Goal: Register for event/course

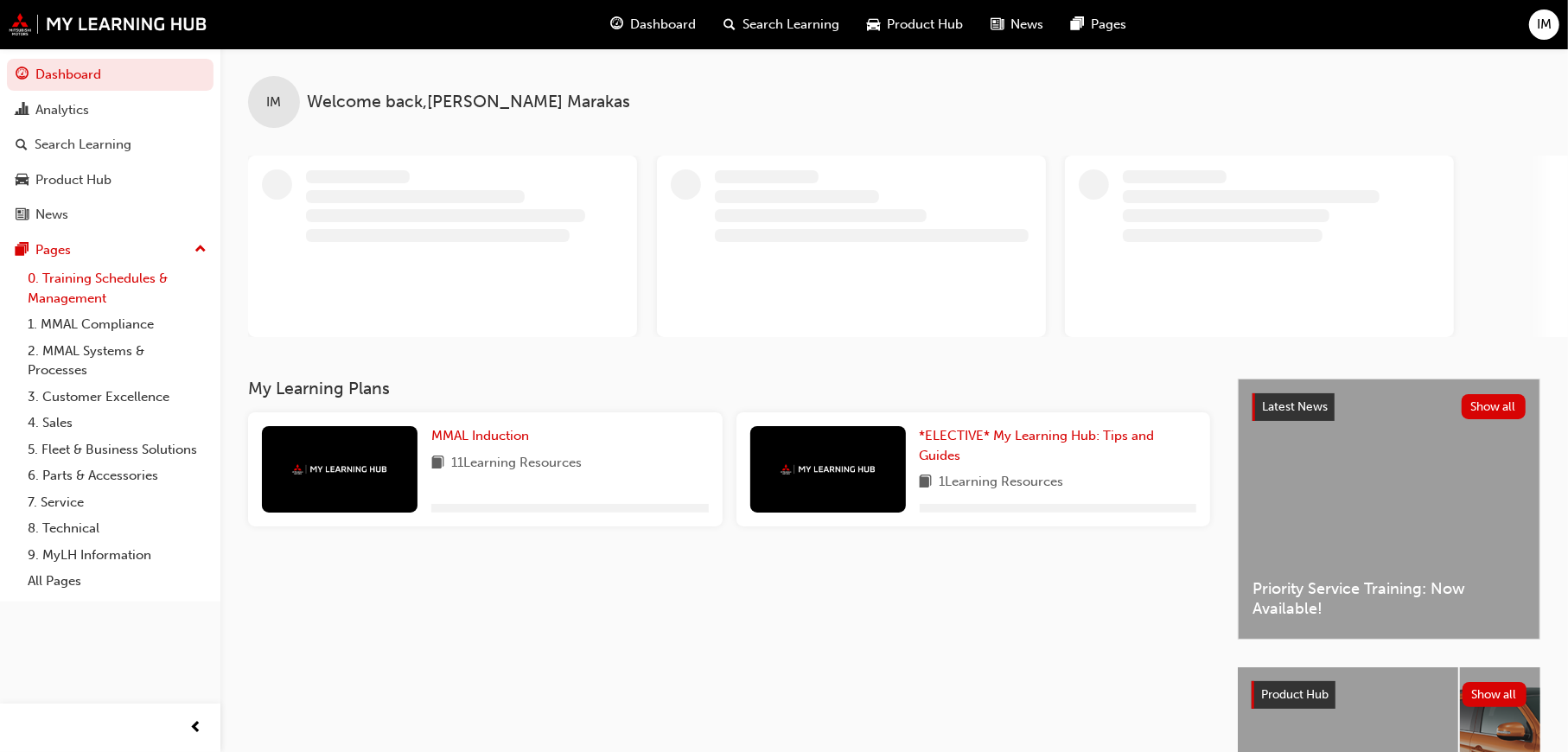
click at [51, 275] on link "0. Training Schedules & Management" at bounding box center [116, 288] width 193 height 46
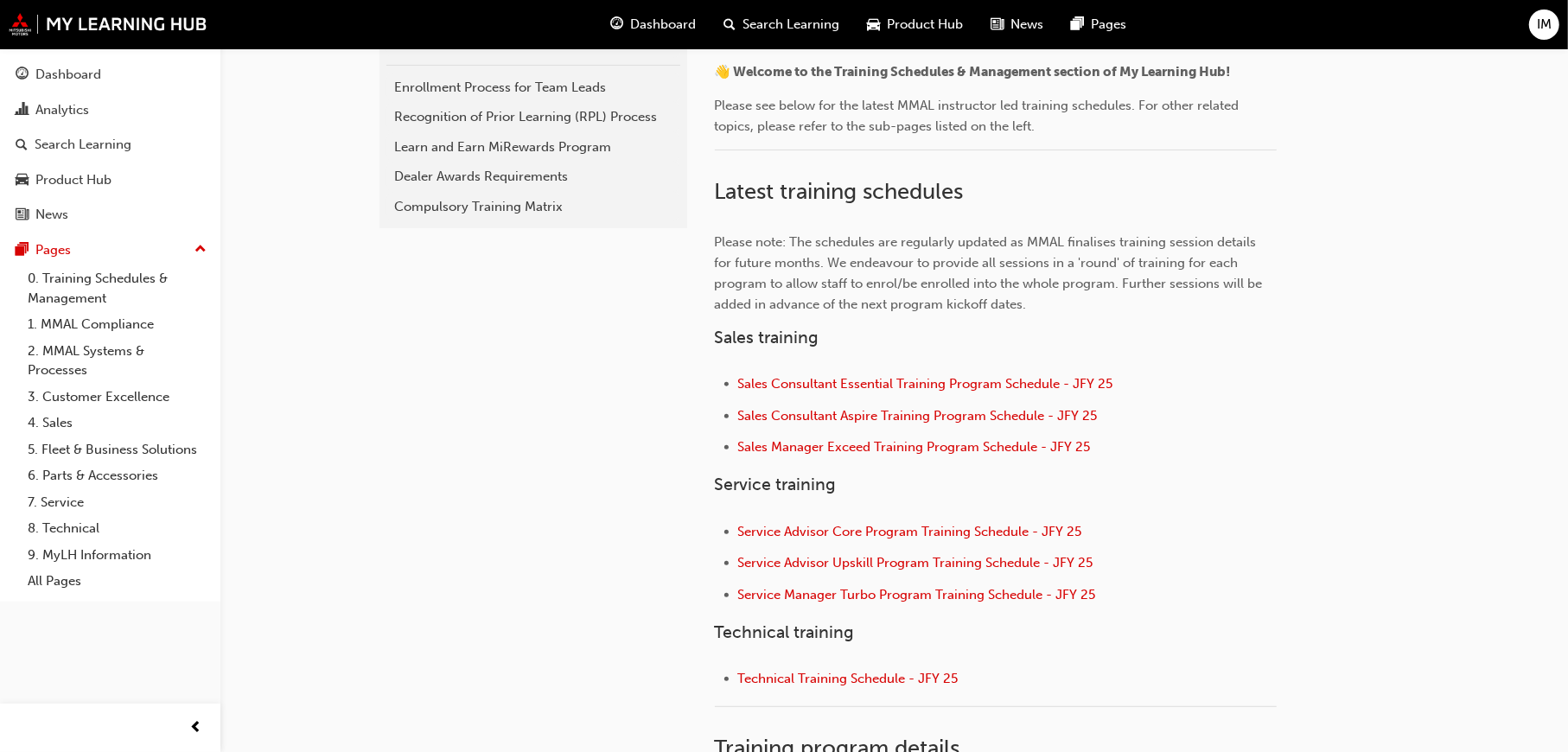
scroll to position [432, 0]
click at [837, 374] on span "Sales Consultant Essential Training Program Schedule - JFY 25" at bounding box center [926, 380] width 375 height 16
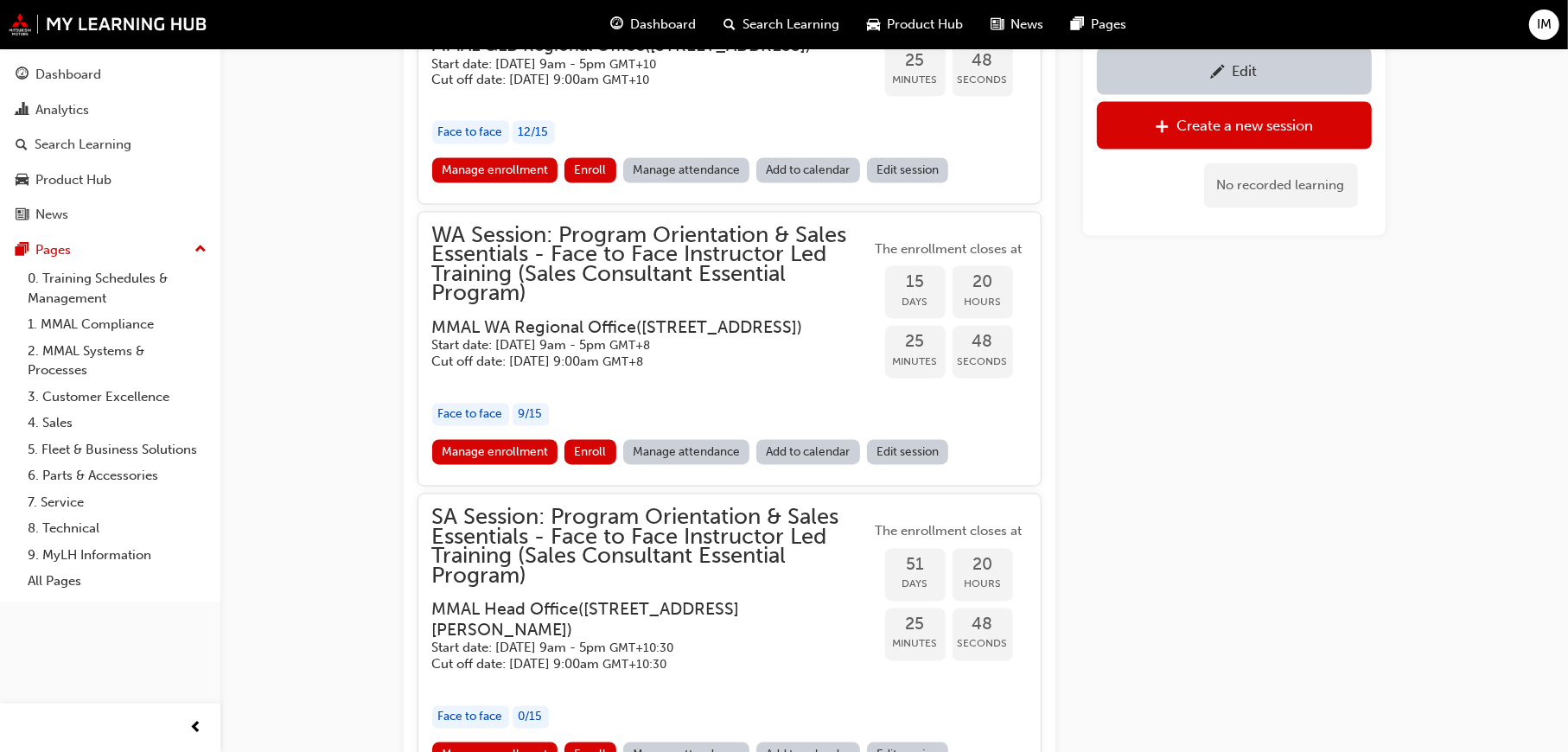
scroll to position [2329, 0]
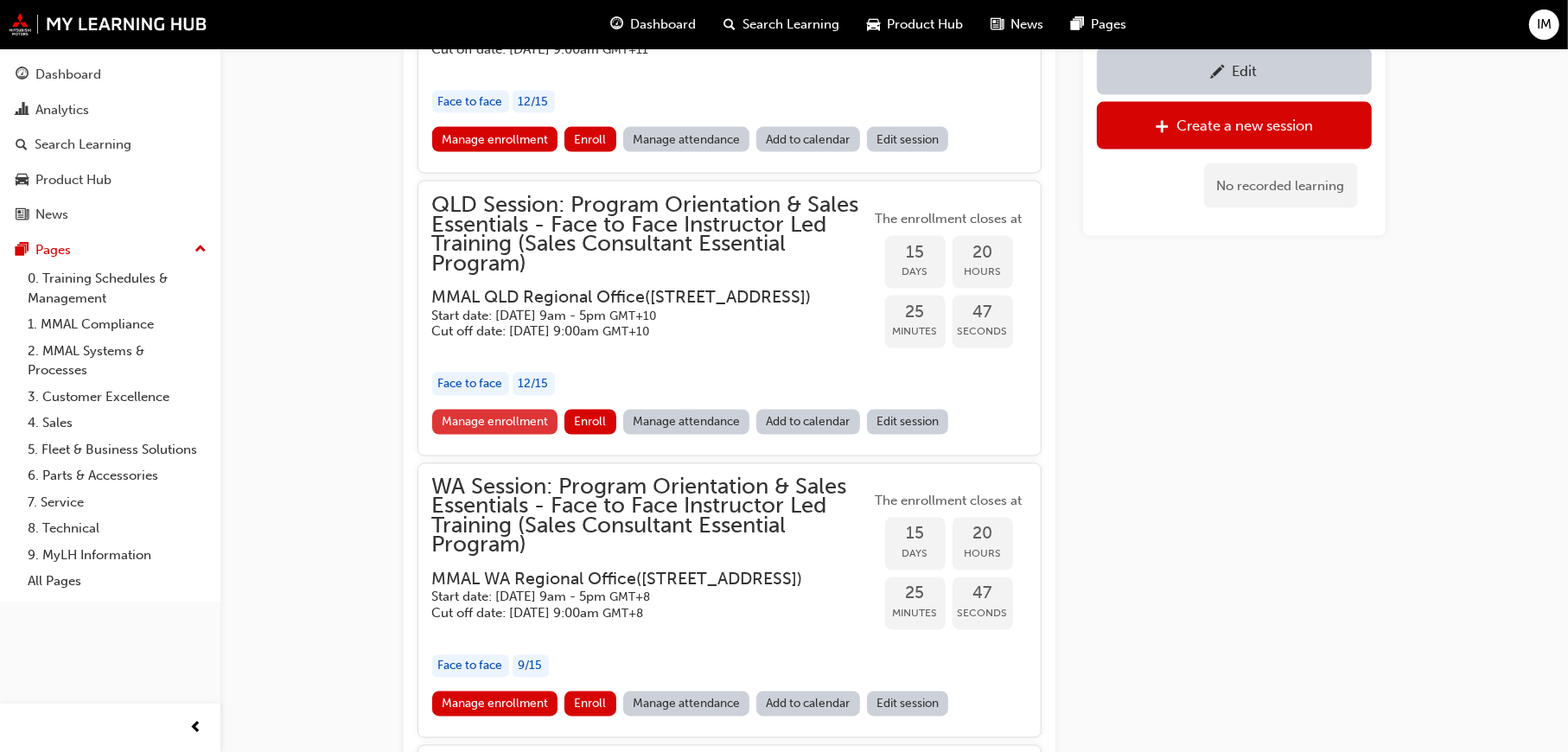
click at [530, 435] on link "Manage enrollment" at bounding box center [495, 422] width 126 height 25
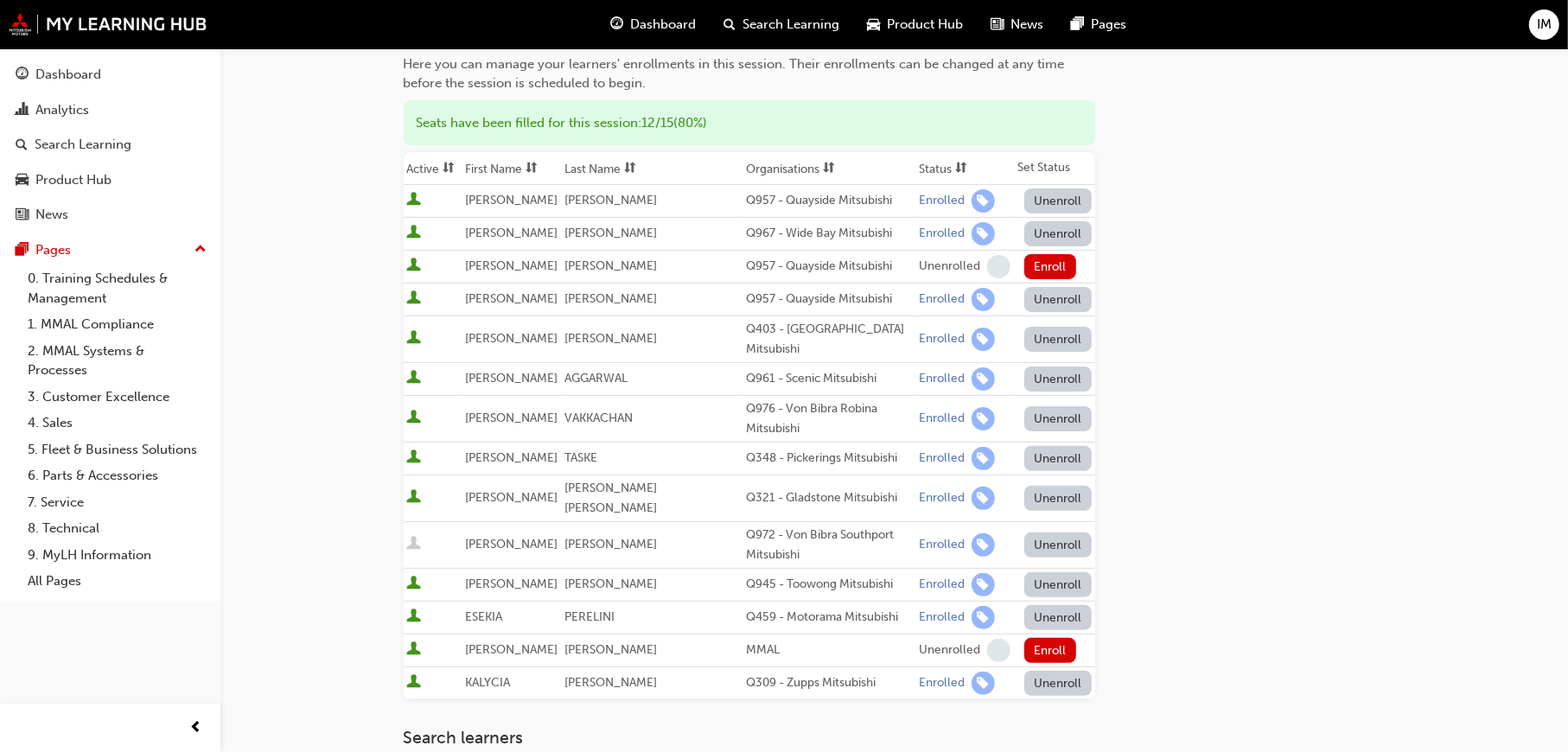
scroll to position [259, 0]
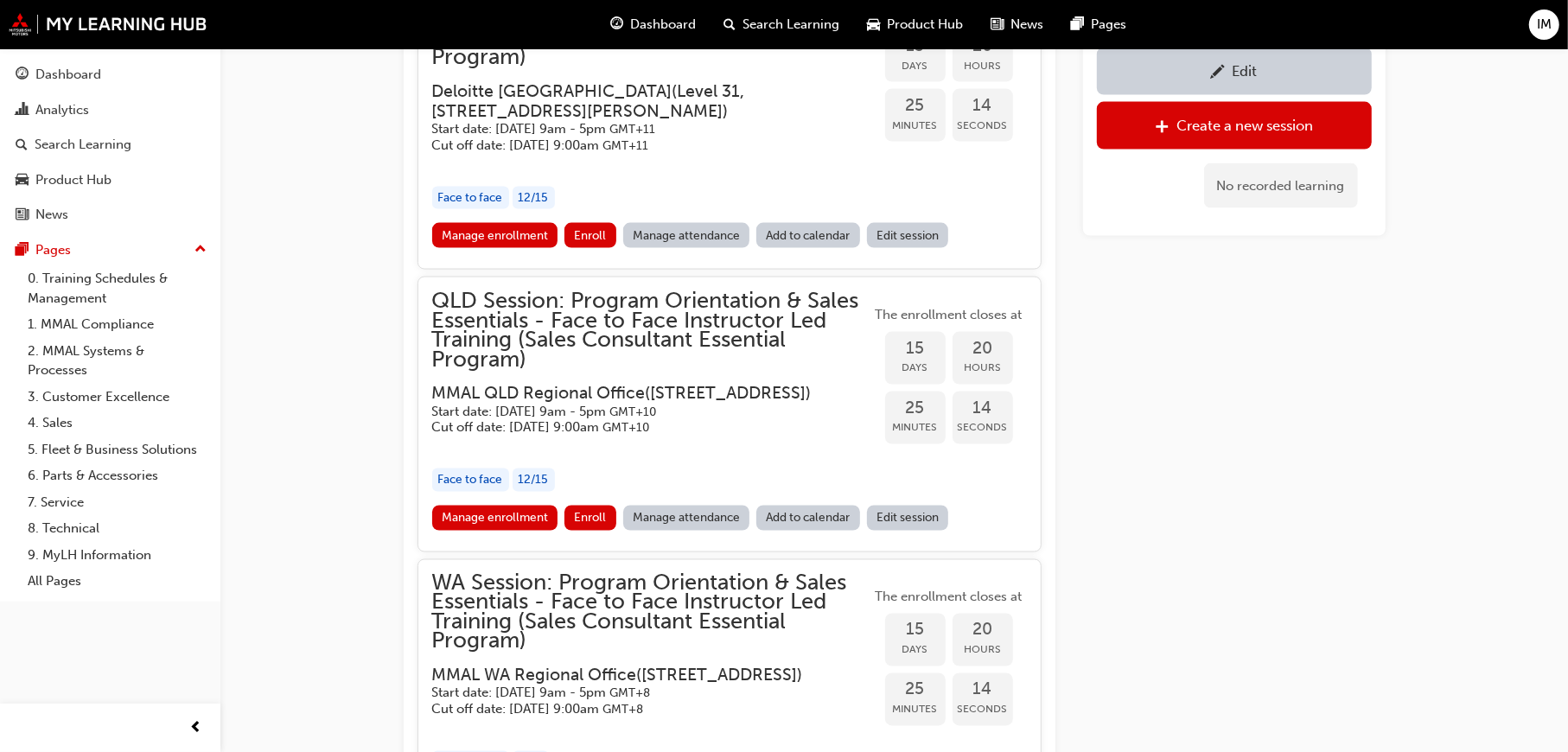
scroll to position [2243, 0]
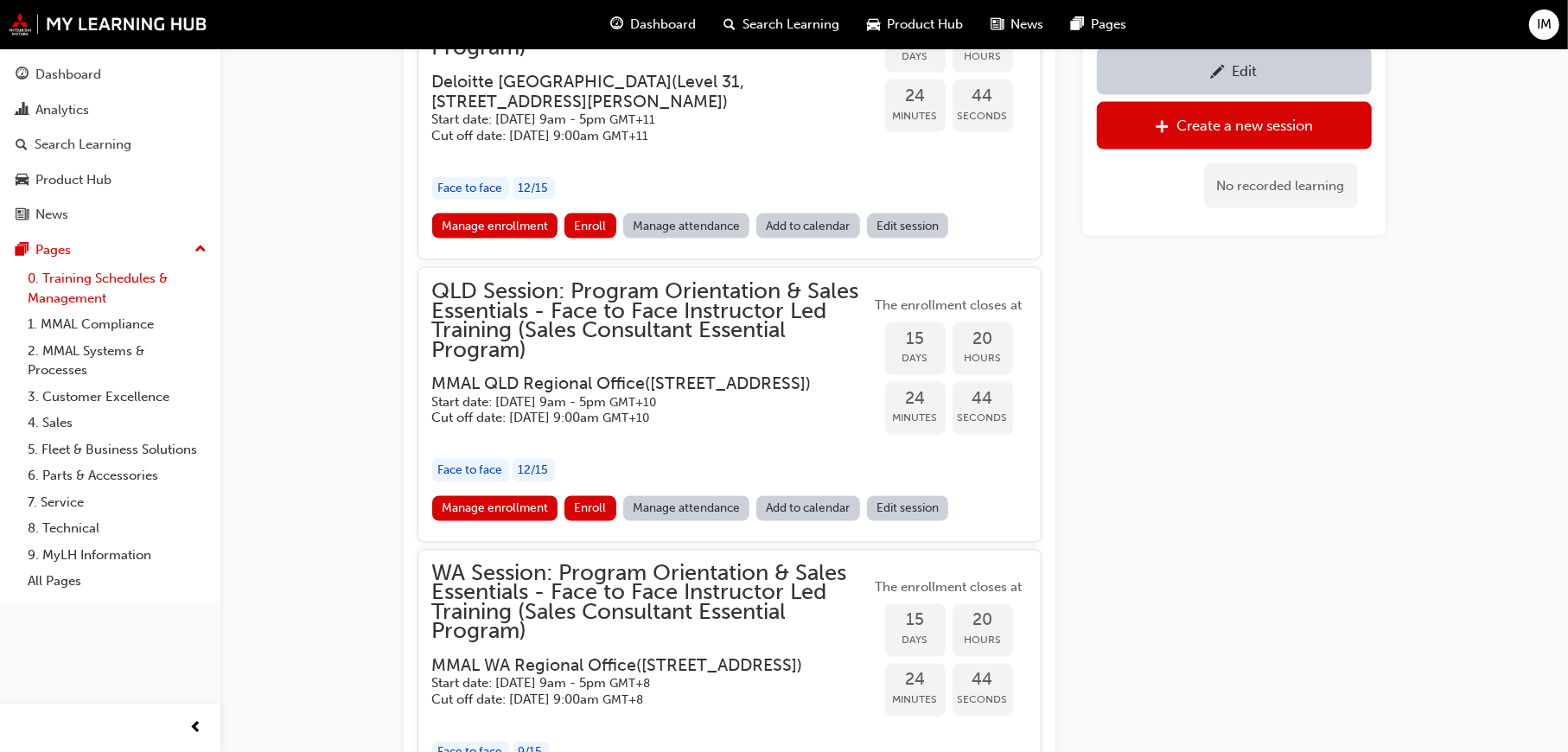
click at [62, 287] on link "0. Training Schedules & Management" at bounding box center [116, 288] width 193 height 46
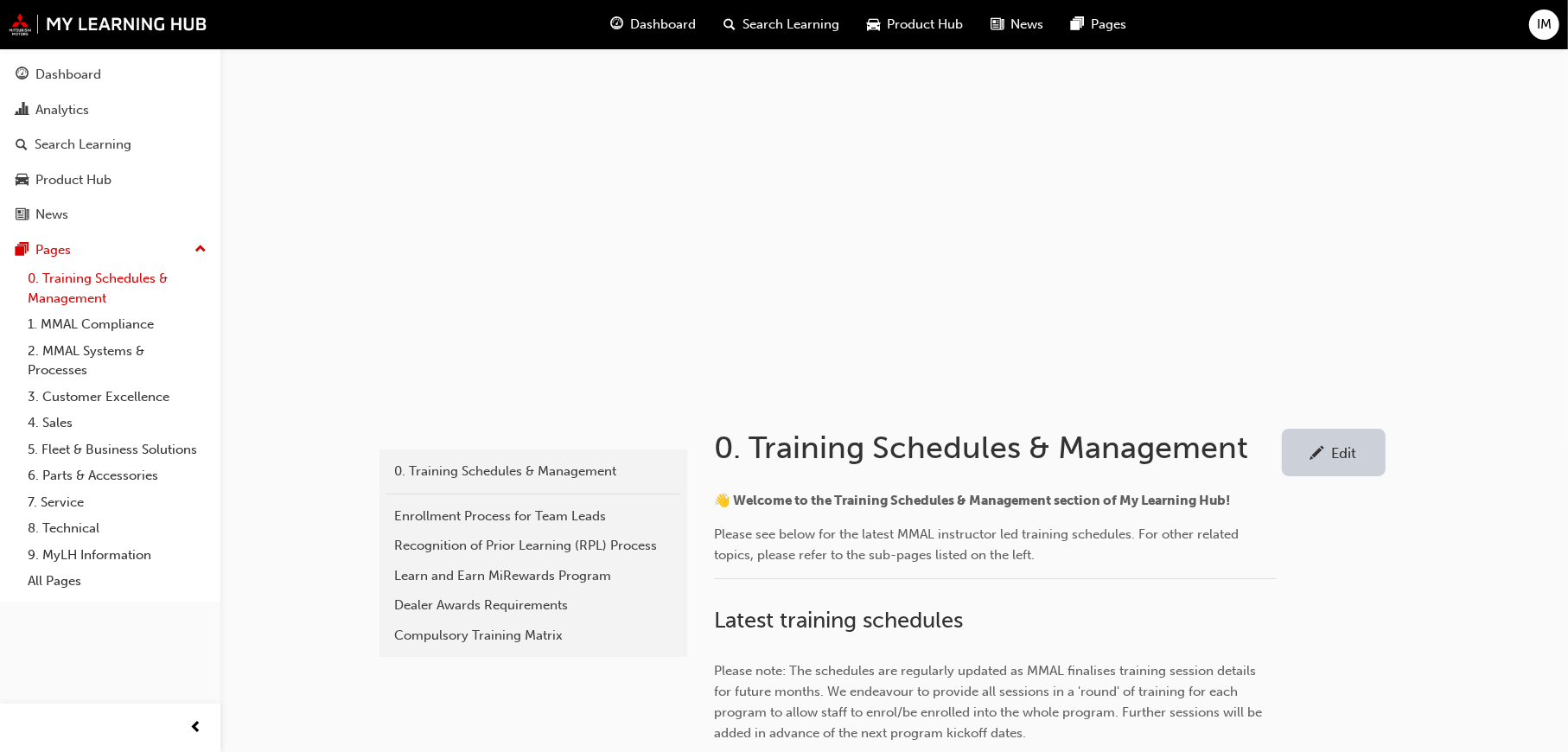
click at [86, 281] on link "0. Training Schedules & Management" at bounding box center [116, 288] width 193 height 46
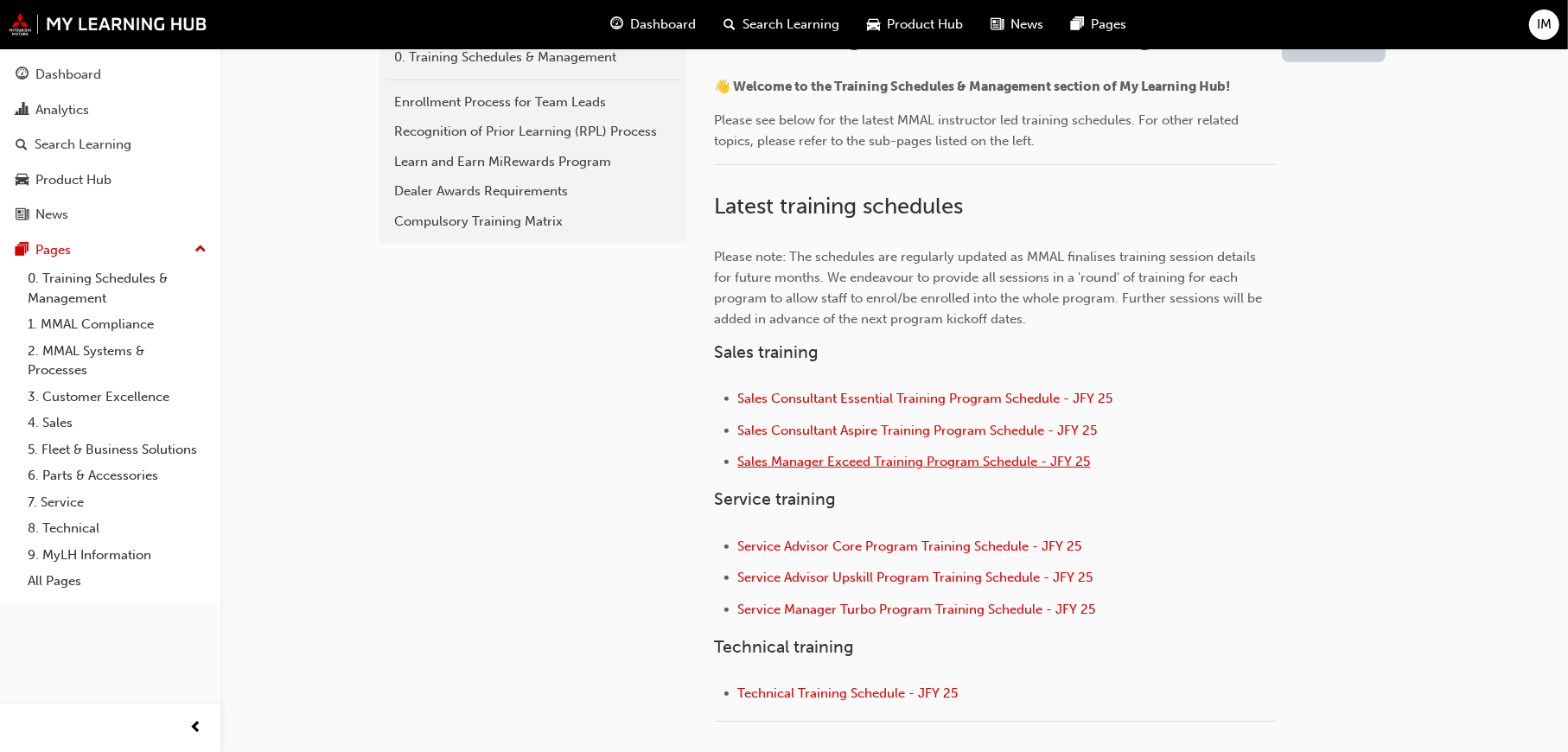
scroll to position [432, 0]
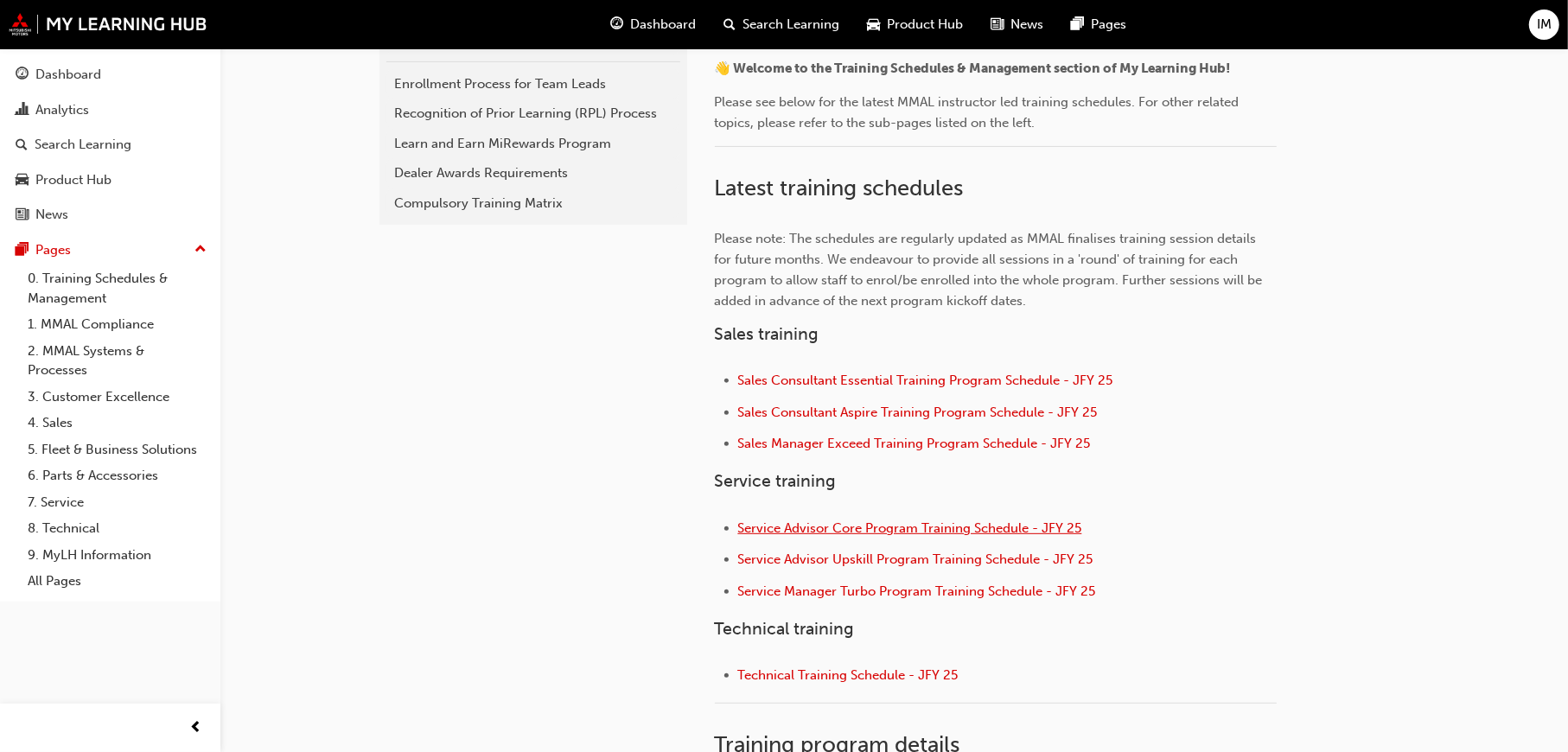
click at [845, 528] on span "Service Advisor Core Program Training Schedule - JFY 25" at bounding box center [910, 528] width 344 height 16
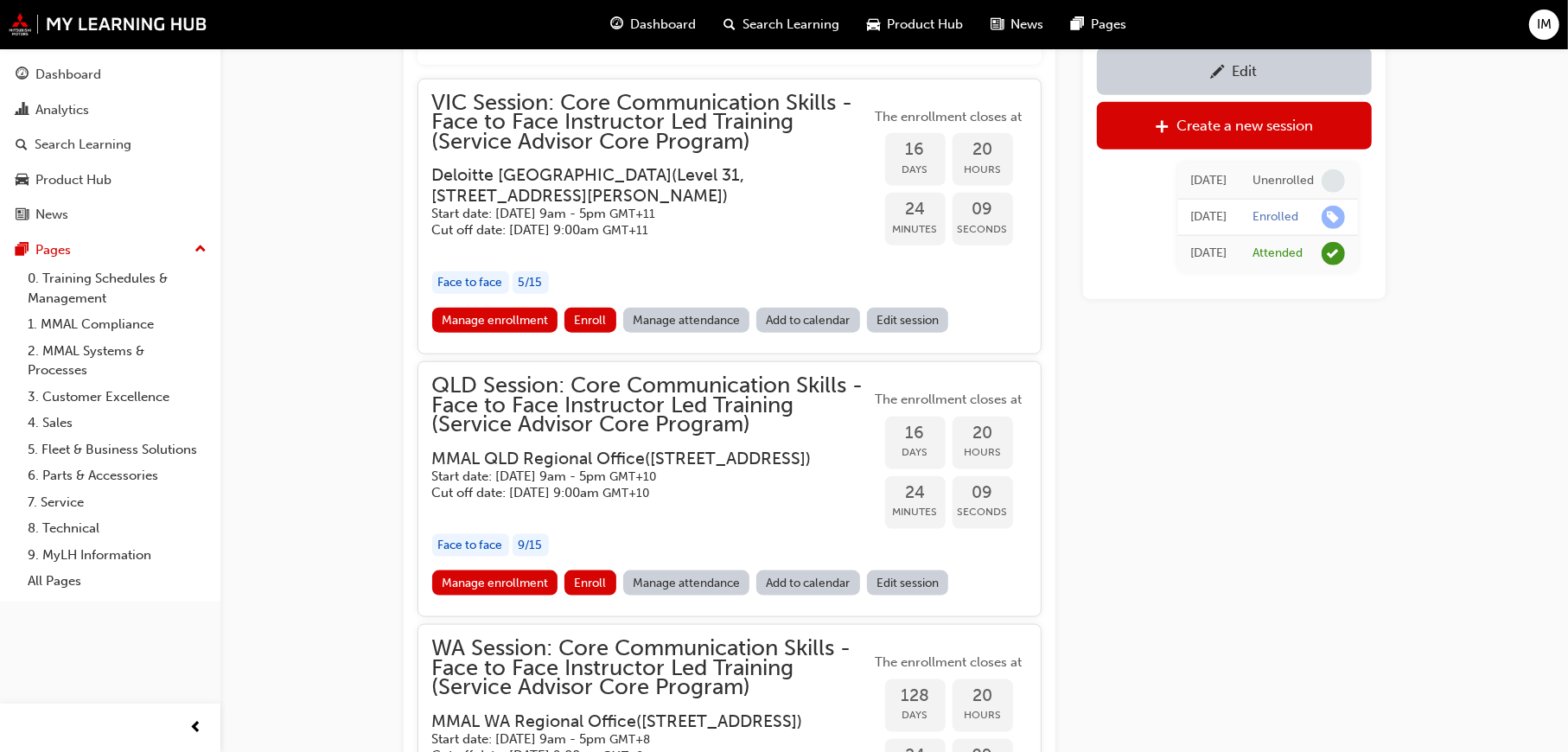
scroll to position [1561, 0]
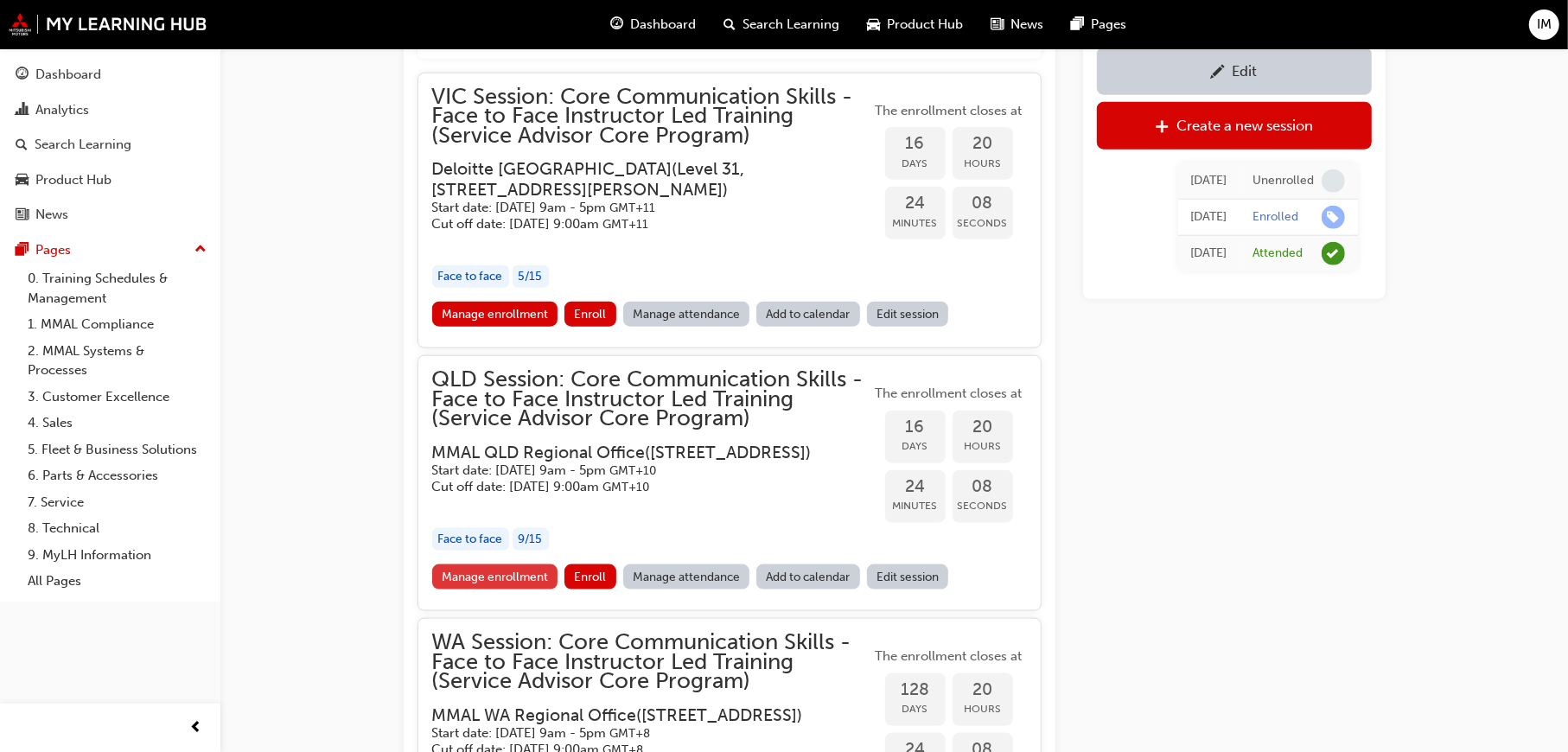
click at [510, 589] on link "Manage enrollment" at bounding box center [495, 576] width 126 height 25
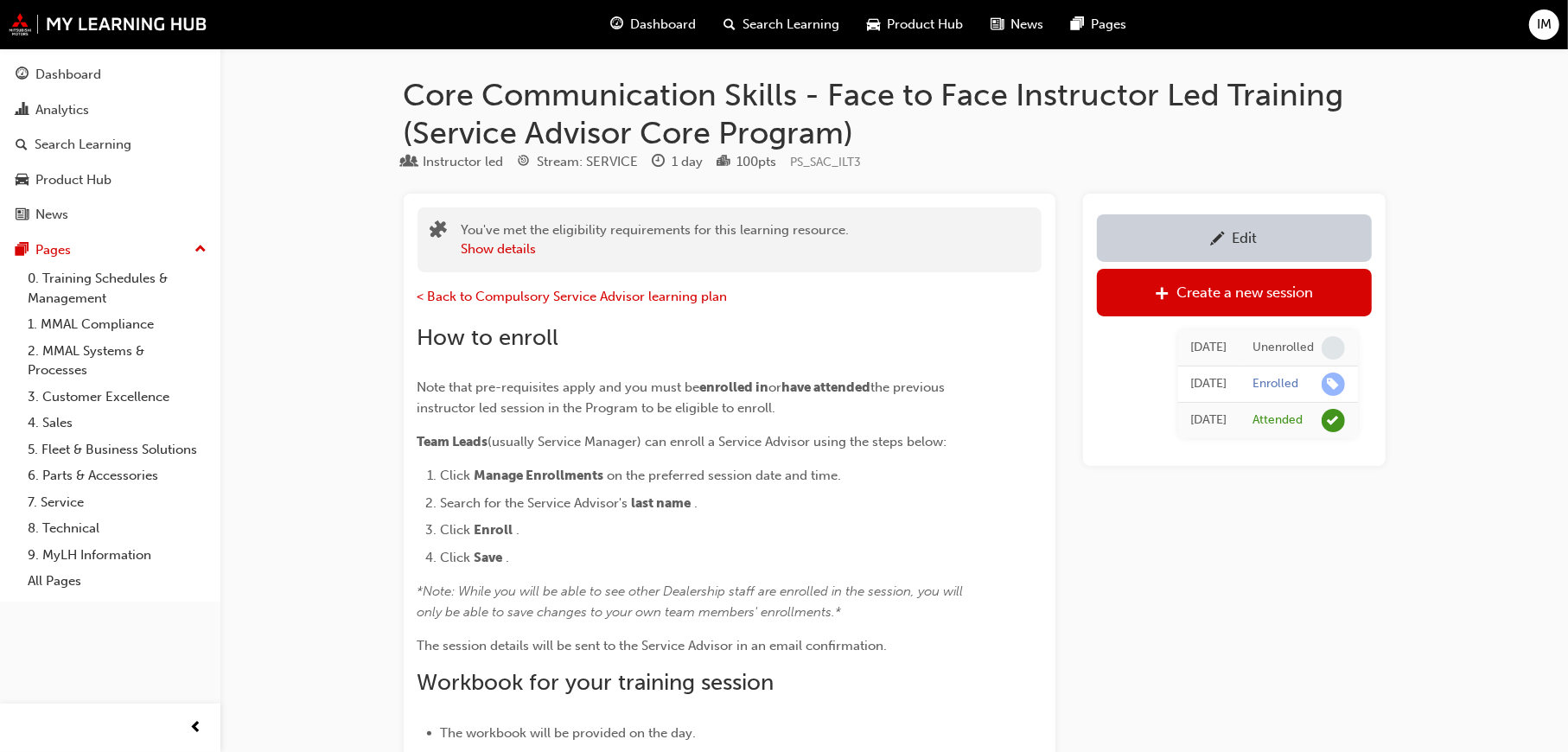
scroll to position [1561, 0]
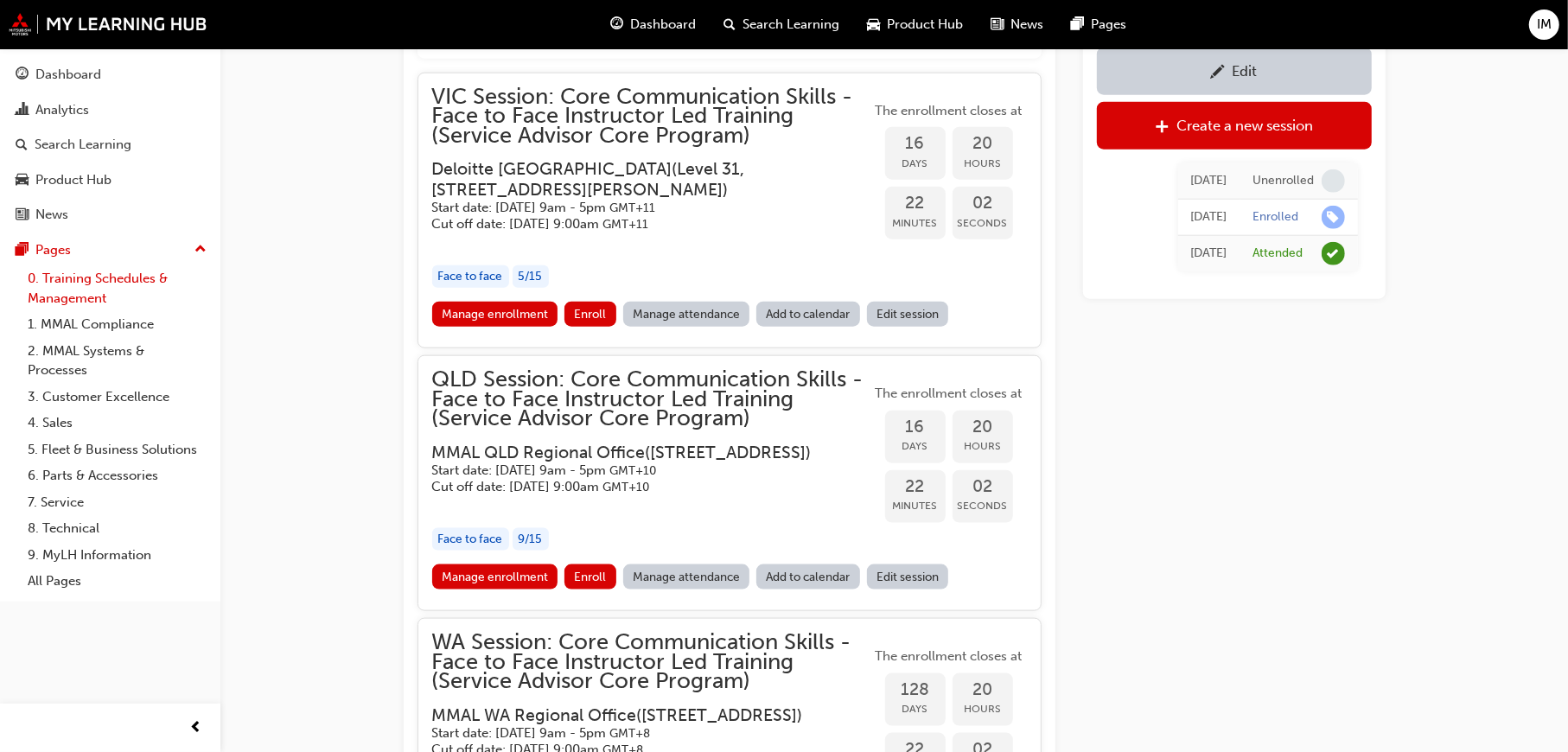
click at [83, 287] on link "0. Training Schedules & Management" at bounding box center [116, 288] width 193 height 46
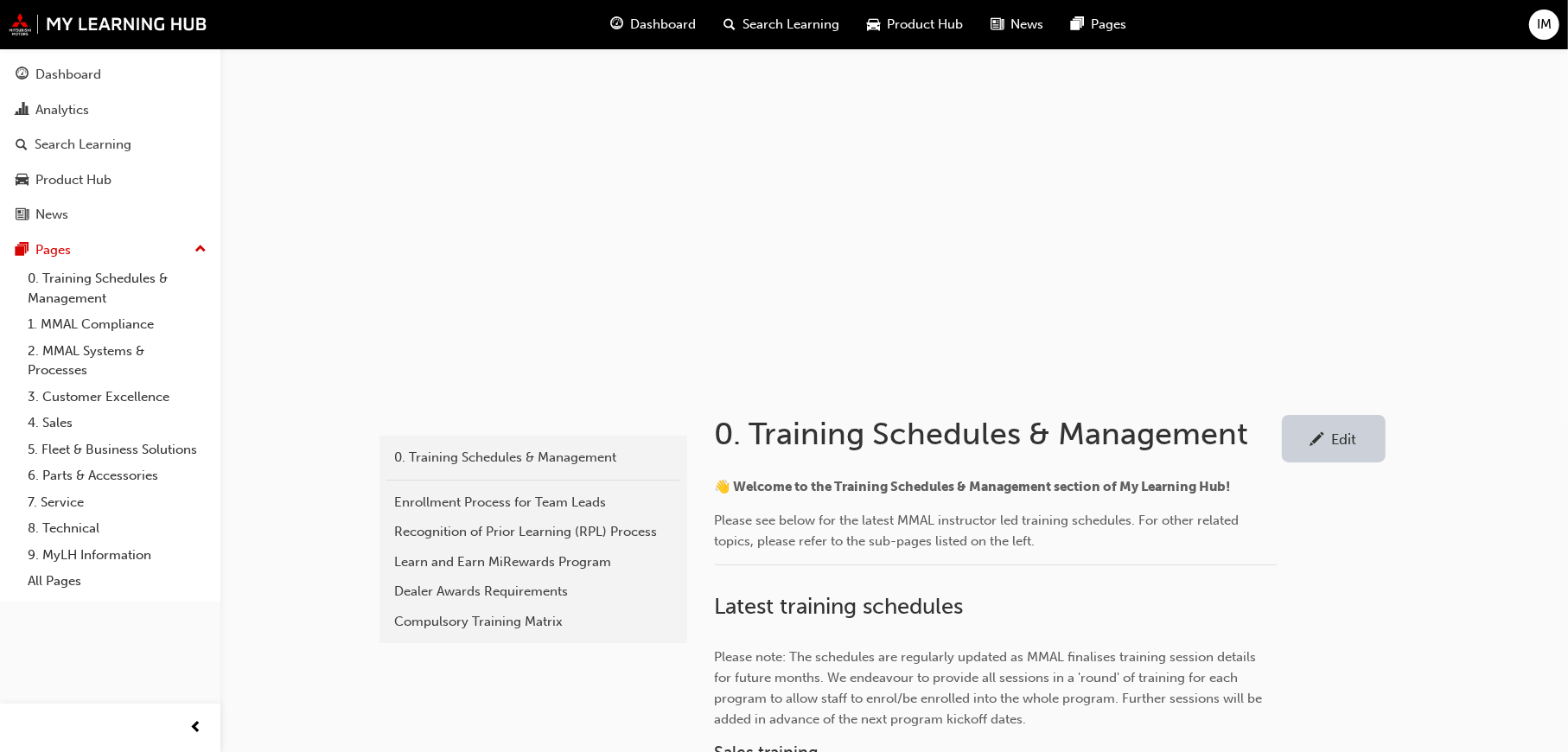
scroll to position [432, 0]
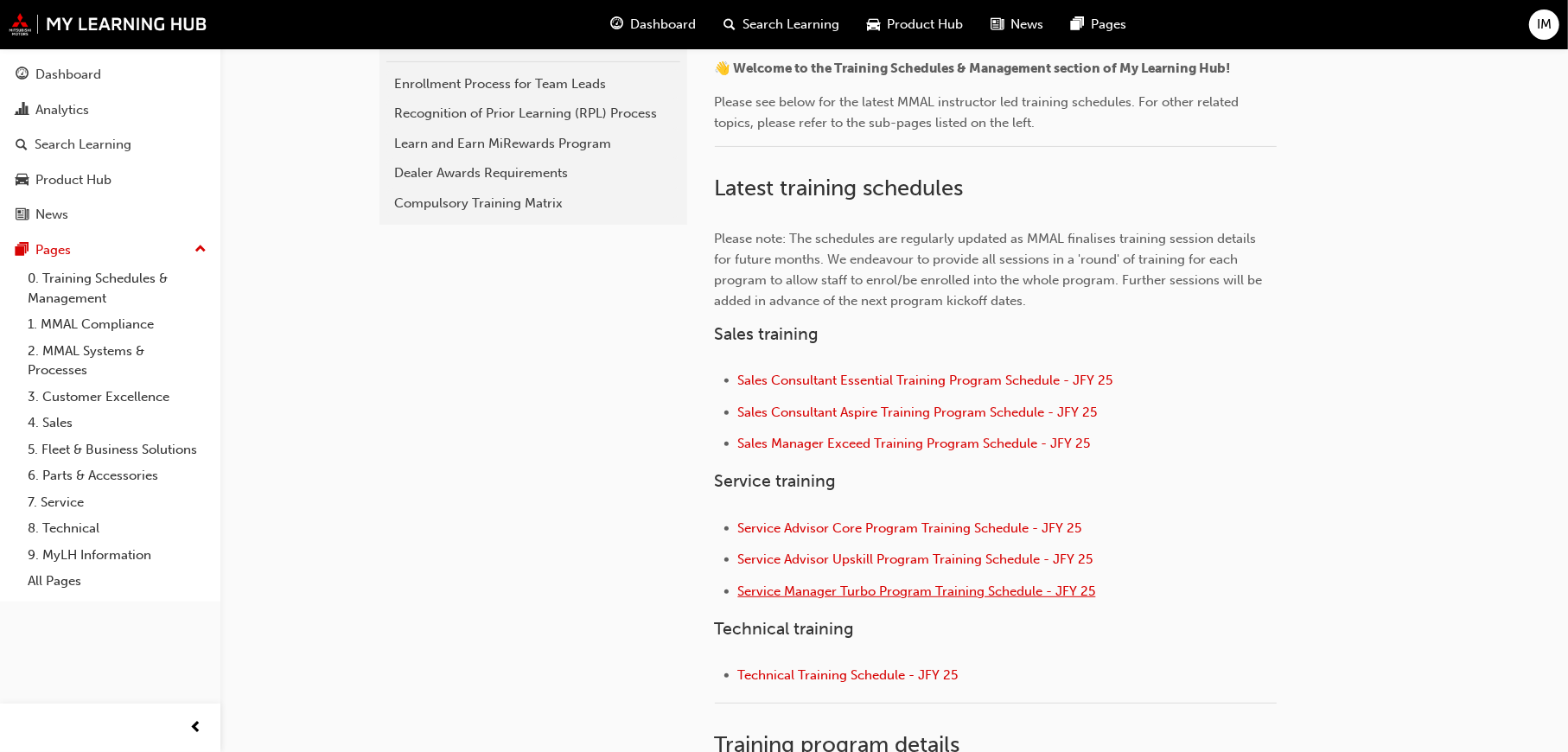
click at [844, 594] on span "Service Manager Turbo Program Training Schedule - JFY 25" at bounding box center [917, 591] width 358 height 16
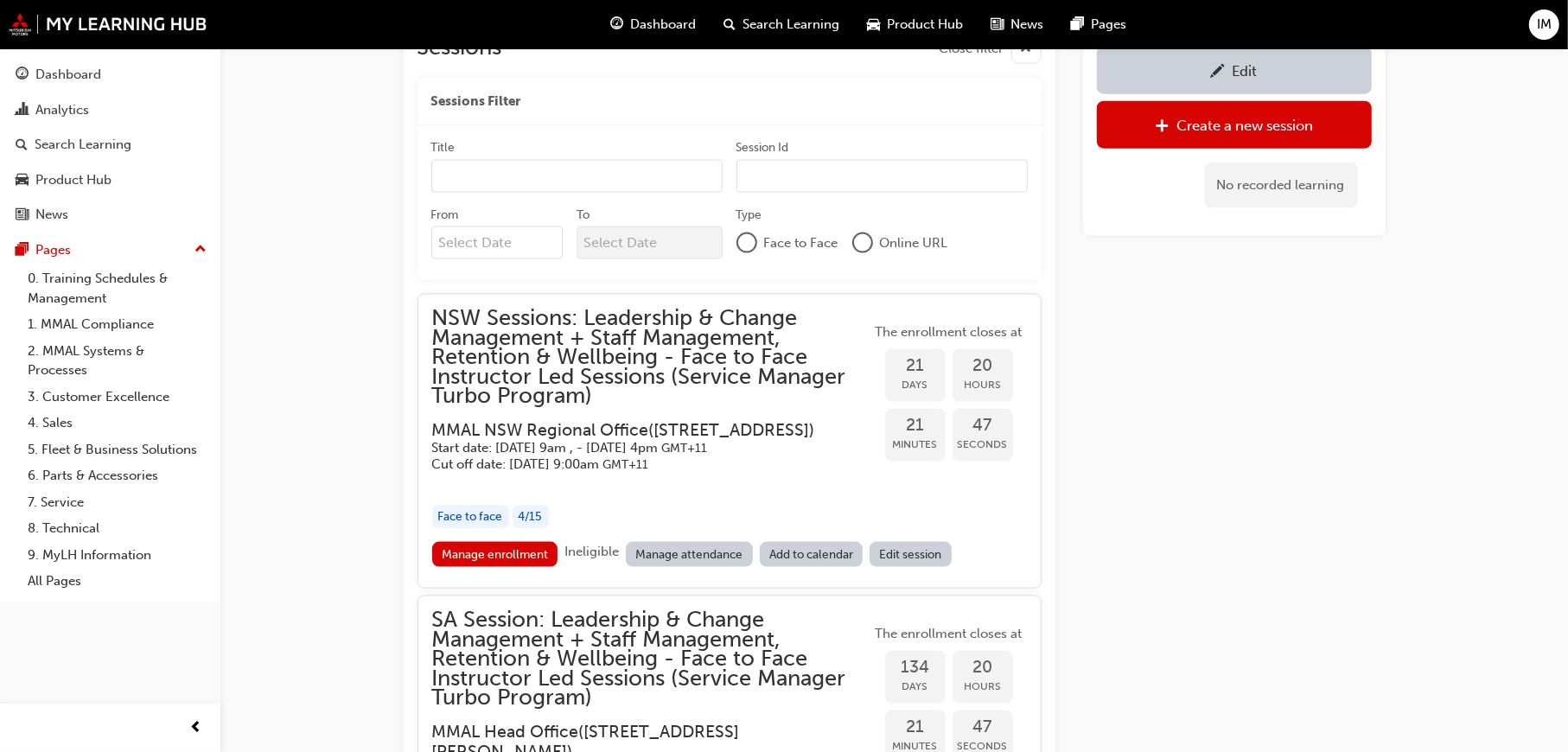
scroll to position [1896, 0]
click at [137, 276] on link "0. Training Schedules & Management" at bounding box center [116, 288] width 193 height 46
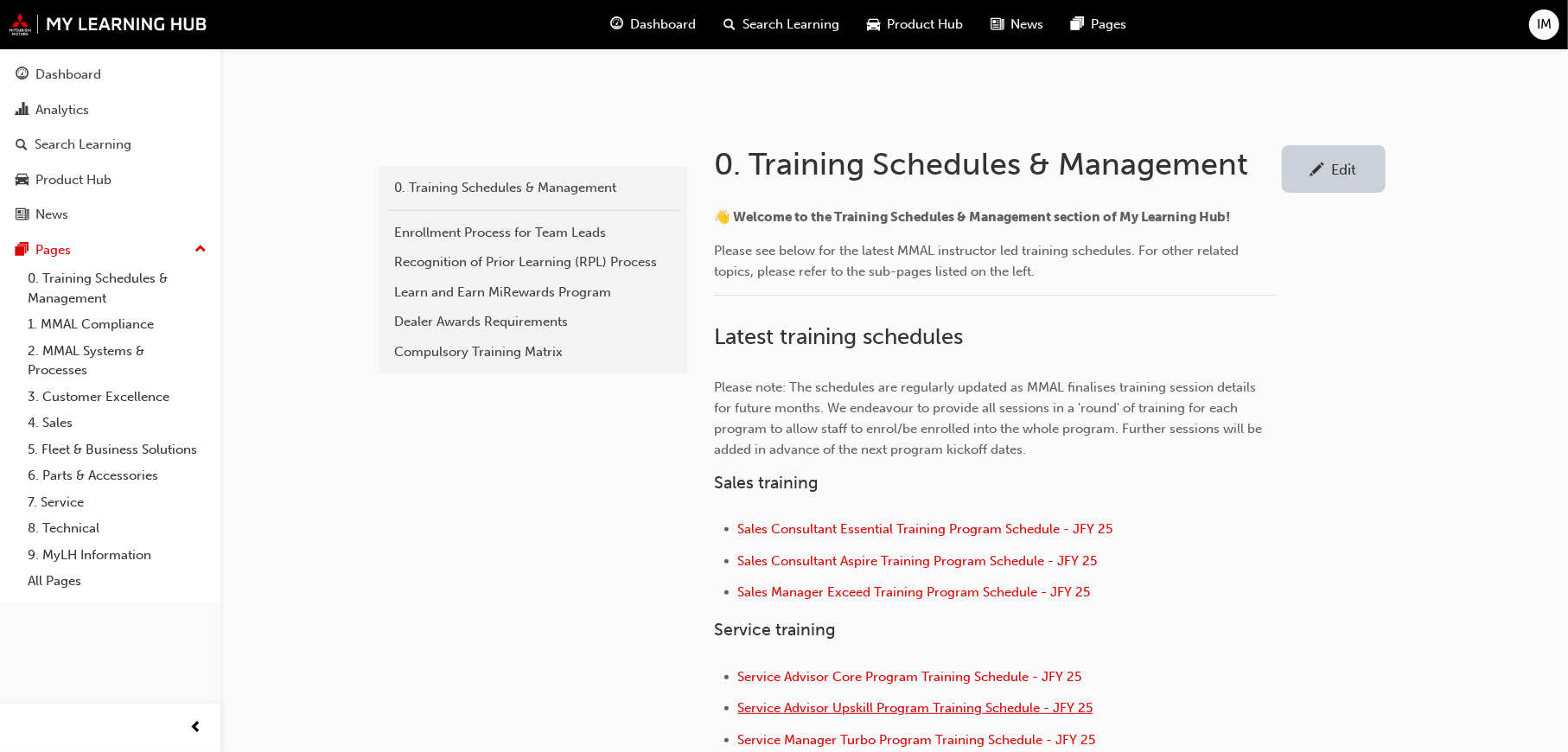
scroll to position [432, 0]
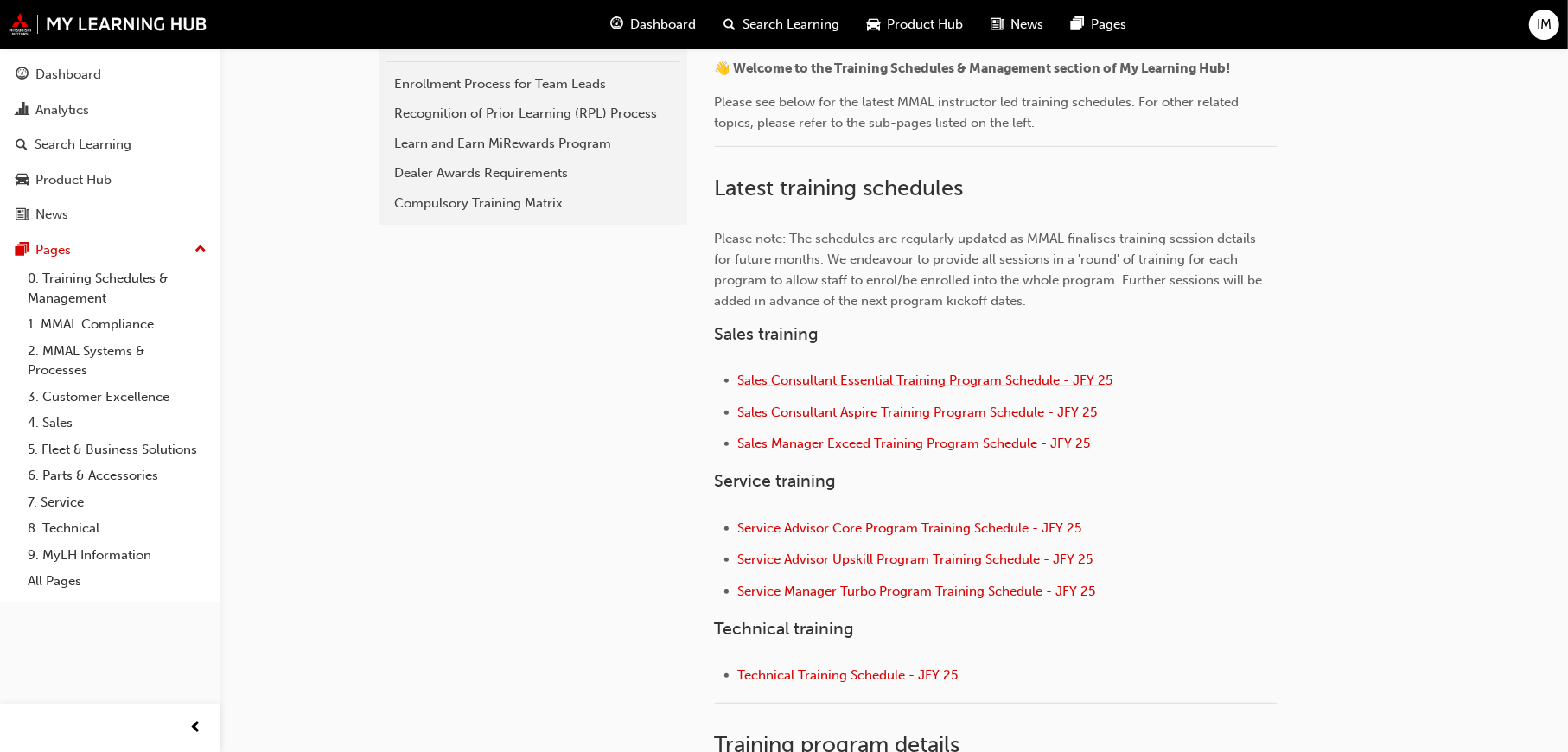
click at [807, 382] on span "Sales Consultant Essential Training Program Schedule - JFY 25" at bounding box center [926, 380] width 375 height 16
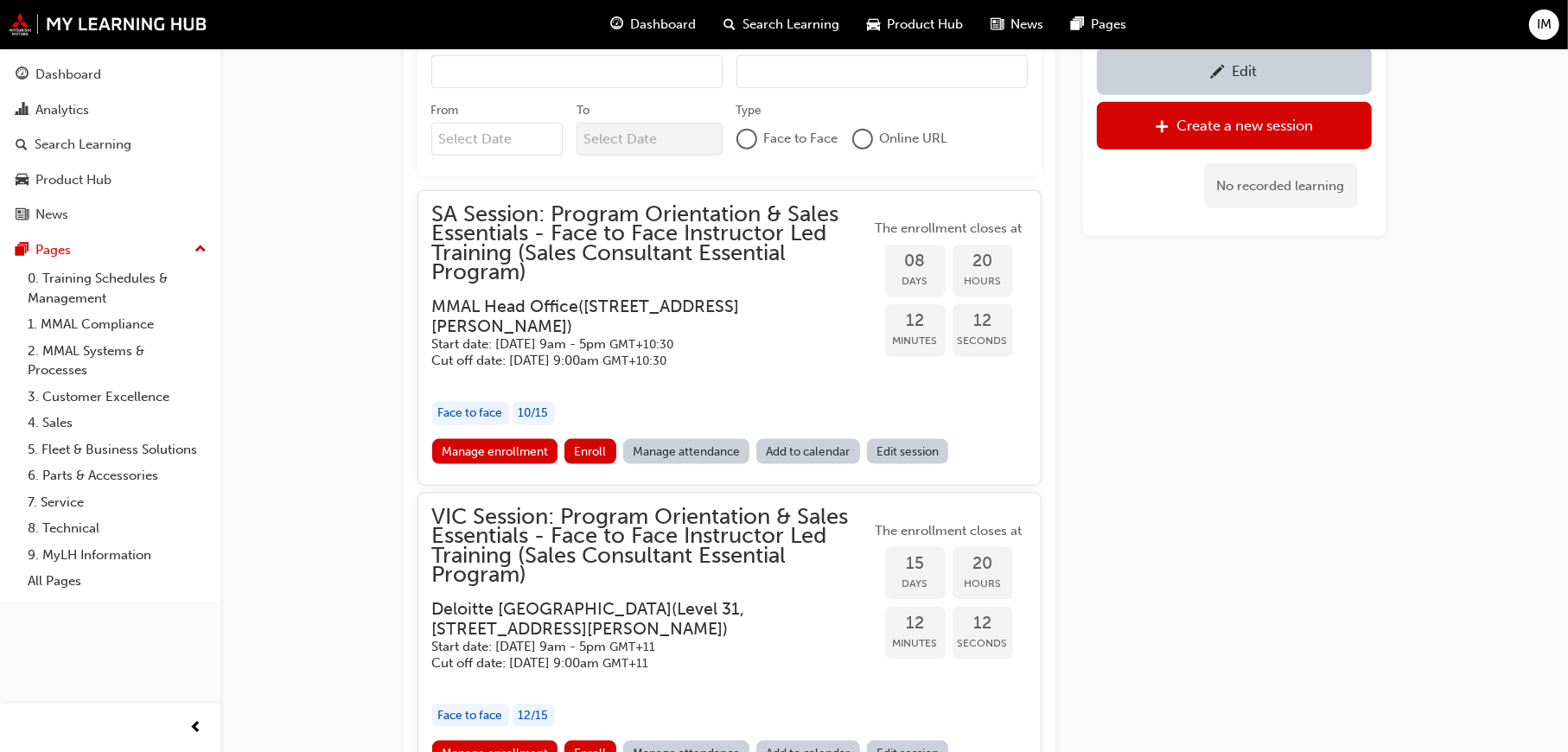
scroll to position [1811, 0]
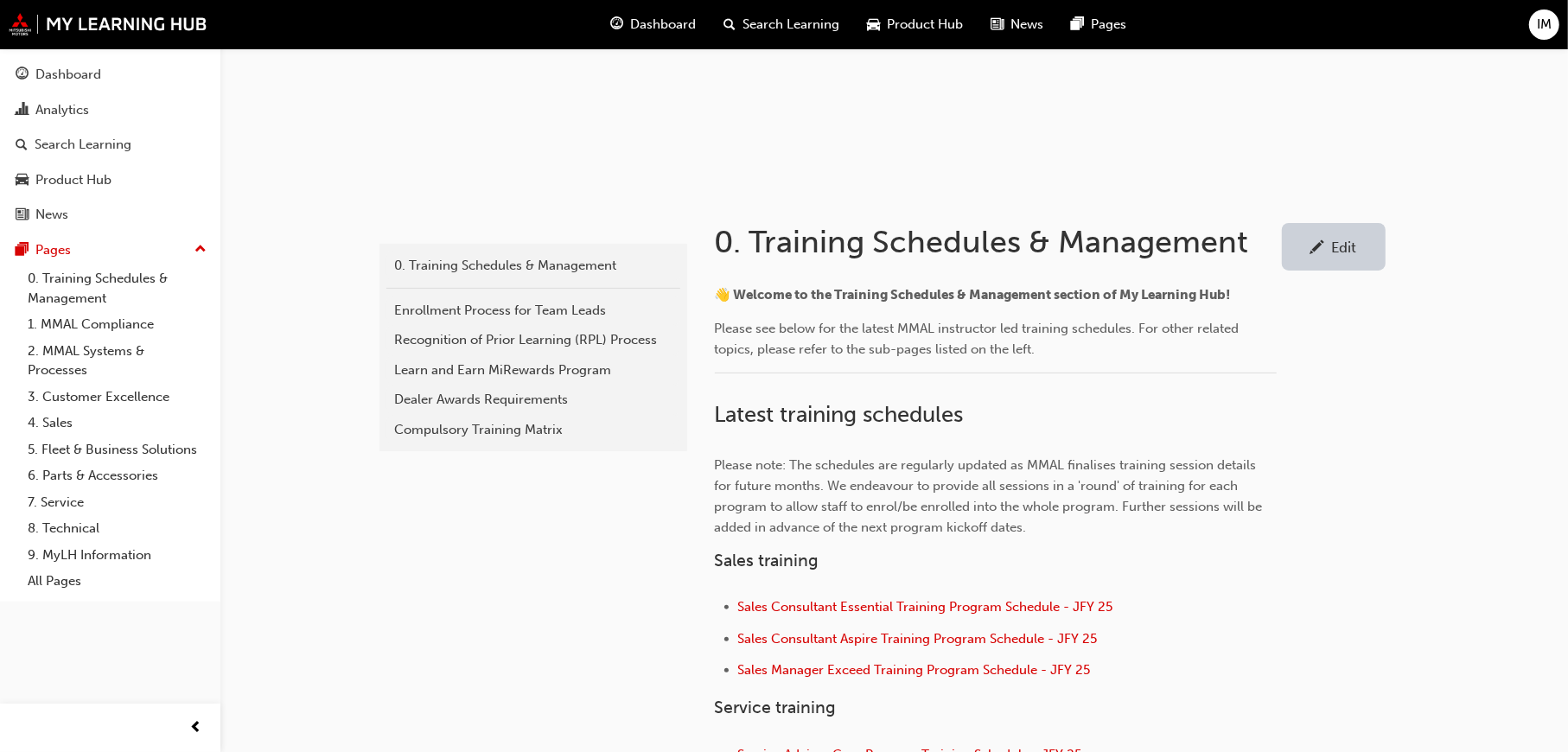
scroll to position [432, 0]
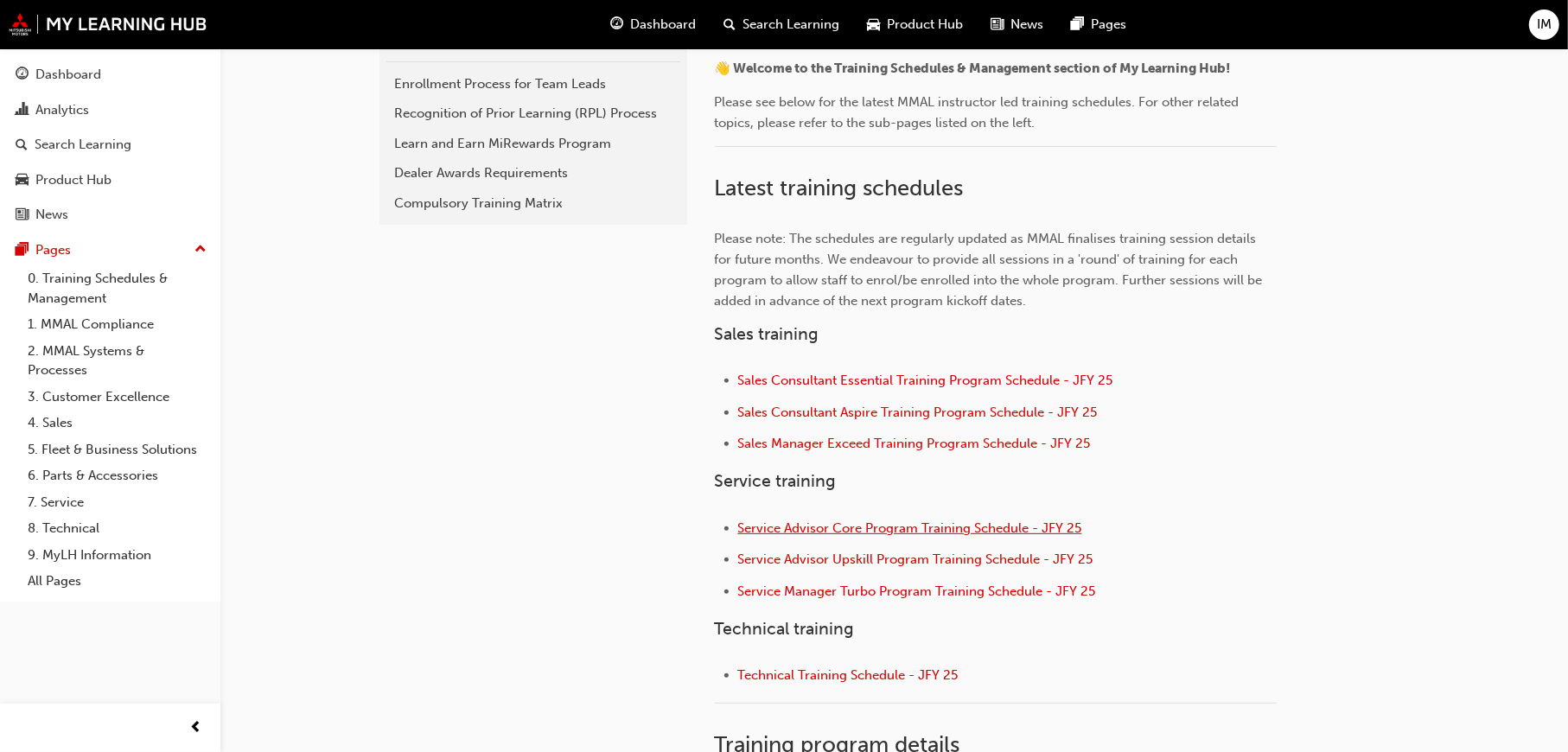
click at [865, 529] on span "Service Advisor Core Program Training Schedule - JFY 25" at bounding box center [910, 528] width 344 height 16
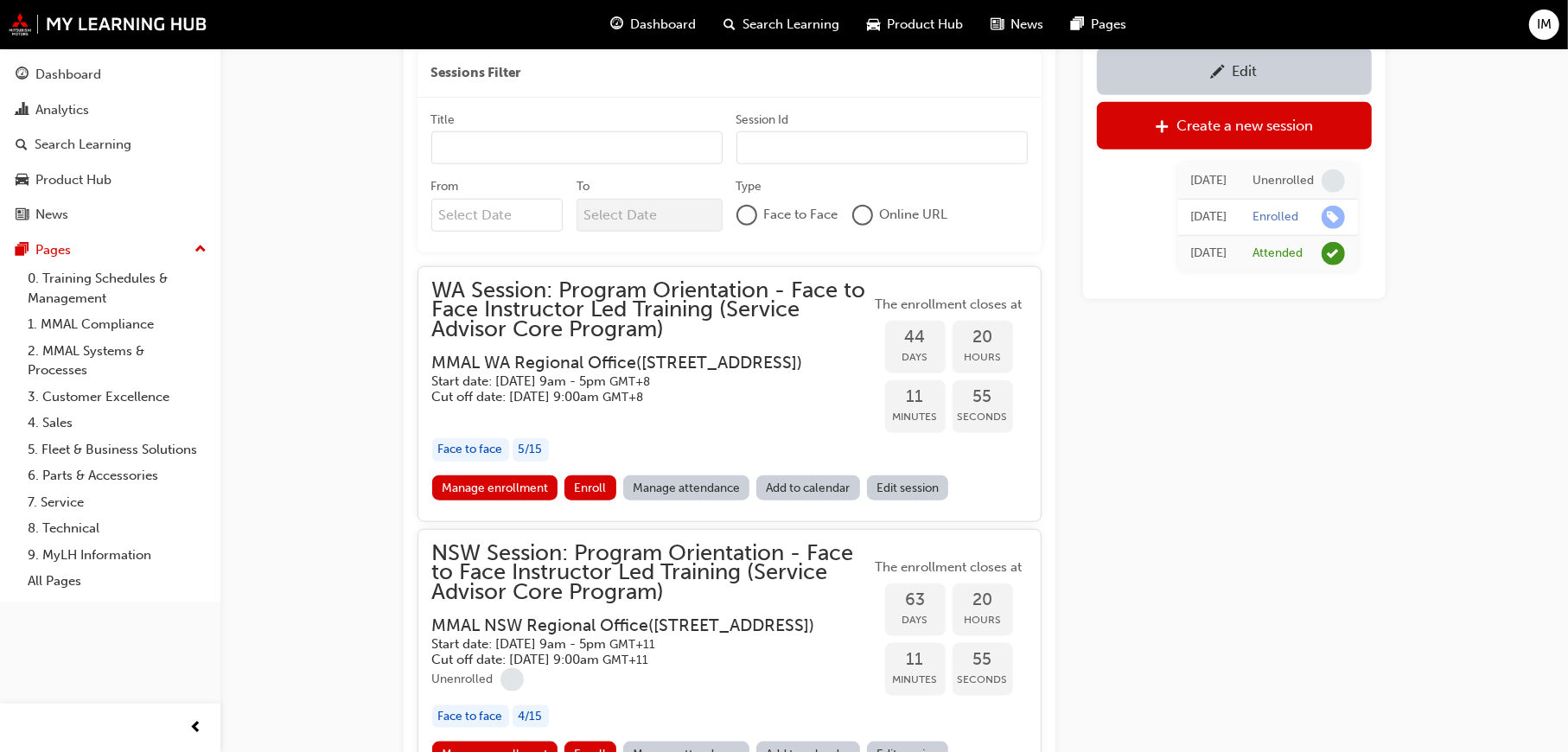
scroll to position [1516, 0]
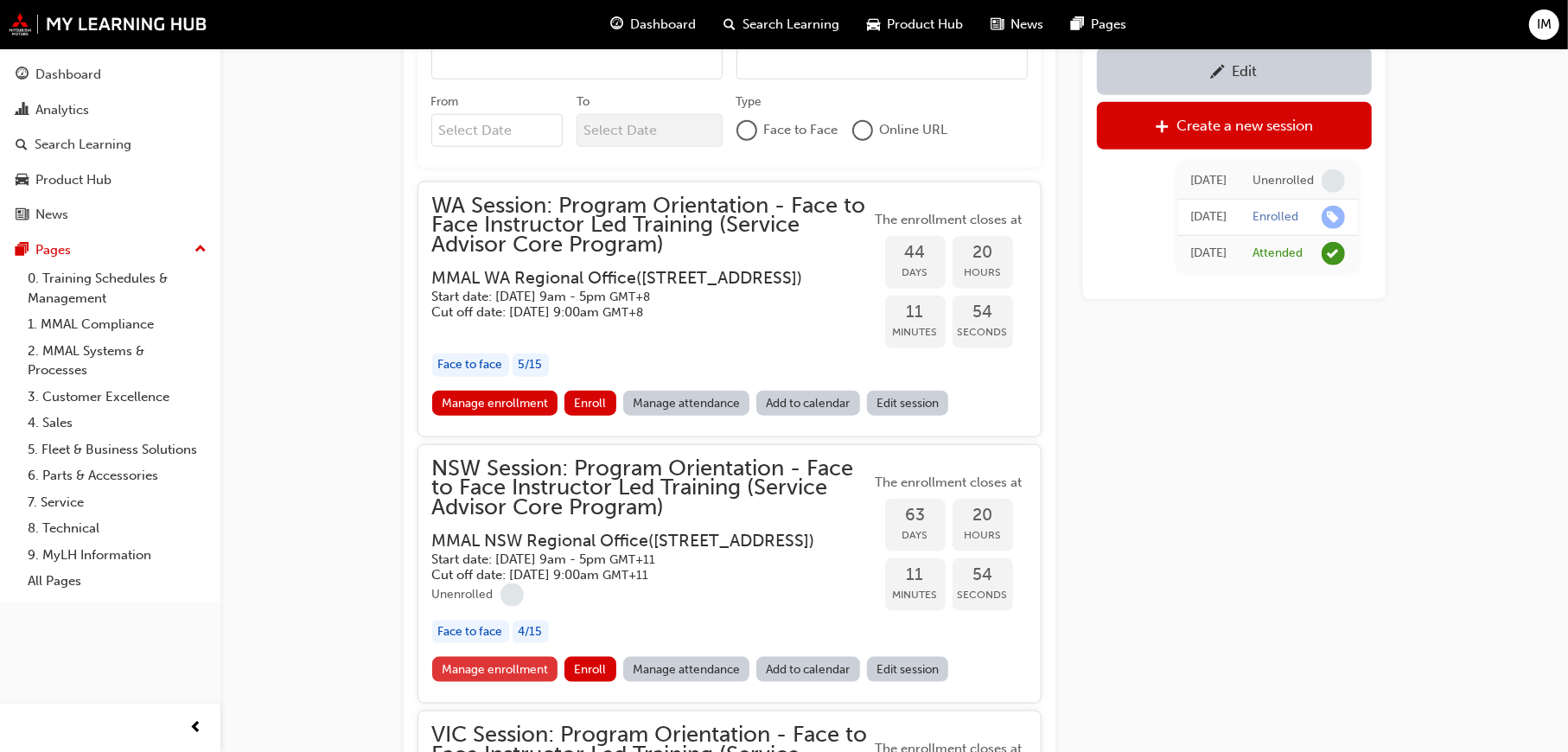
click at [492, 682] on link "Manage enrollment" at bounding box center [495, 669] width 126 height 25
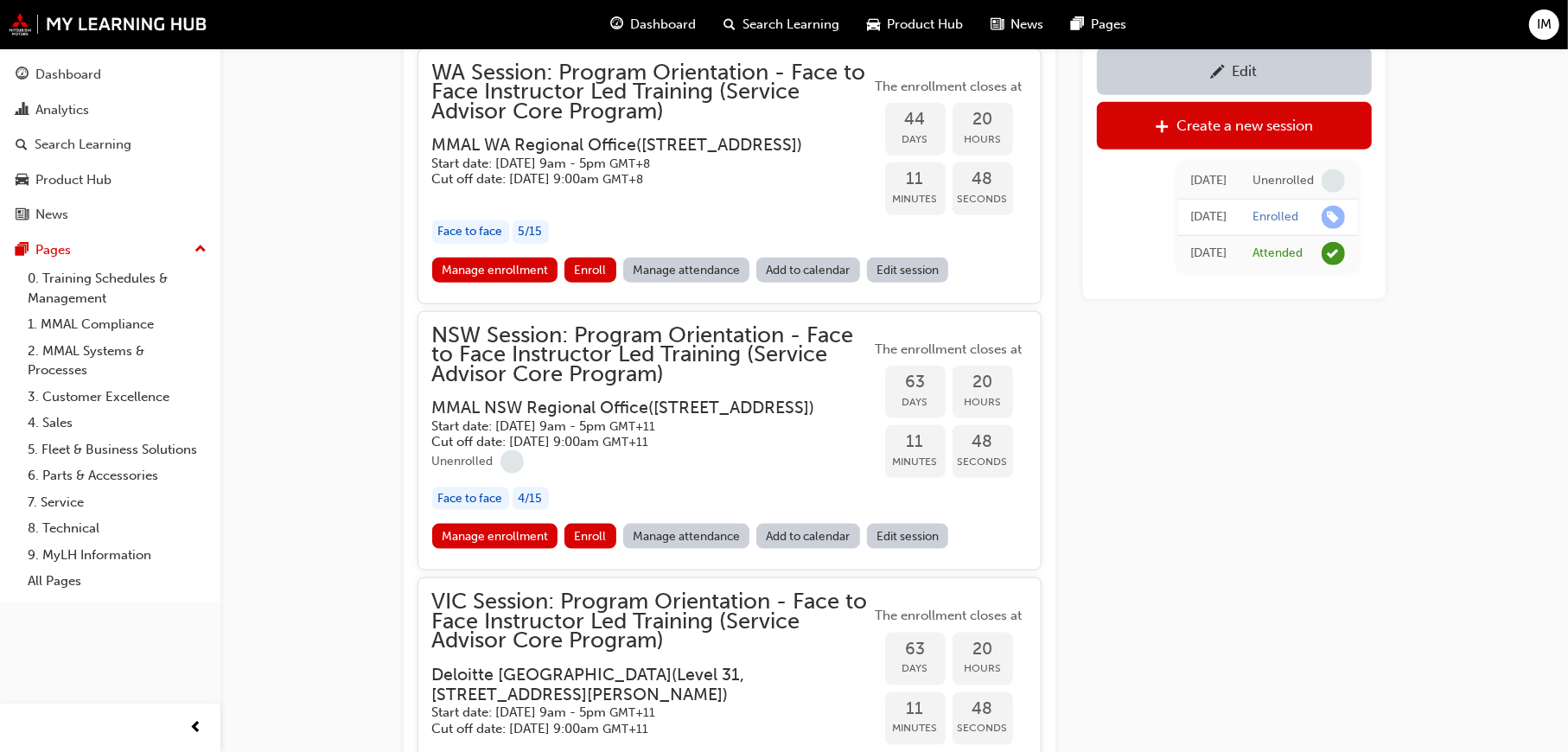
scroll to position [1861, 0]
